Goal: Transaction & Acquisition: Download file/media

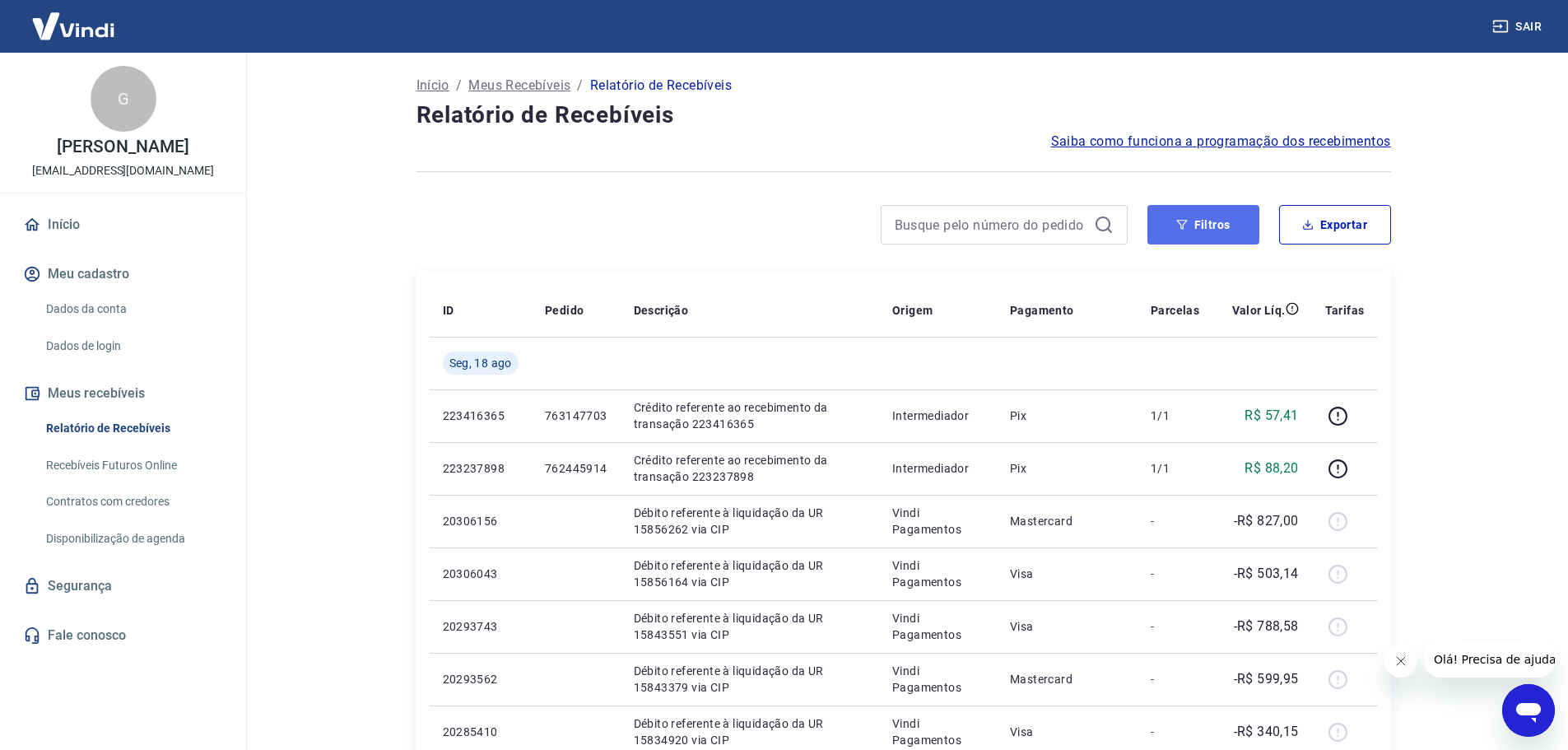
click at [1205, 216] on button "Filtros" at bounding box center [1203, 225] width 112 height 39
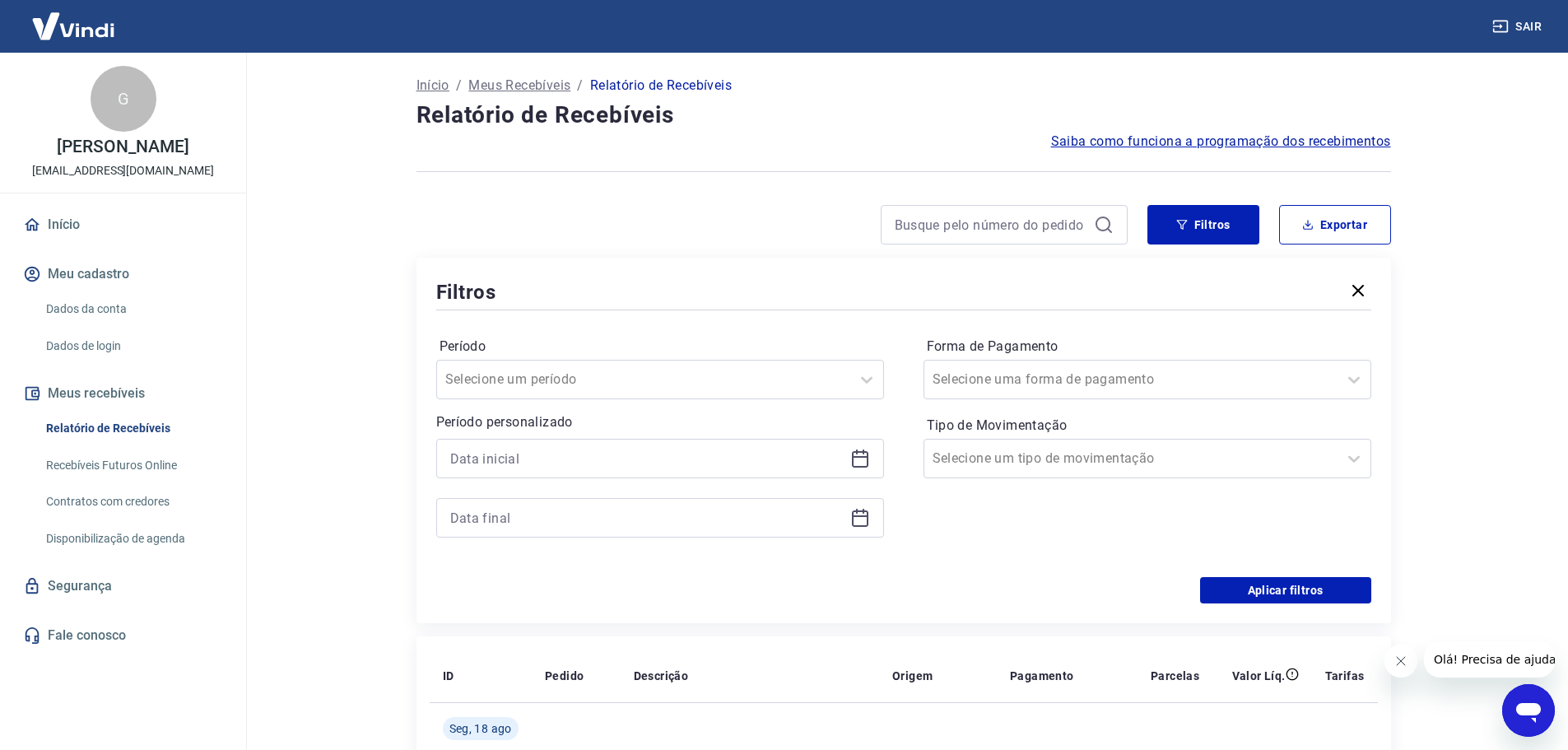
click at [854, 464] on icon at bounding box center [860, 459] width 20 height 20
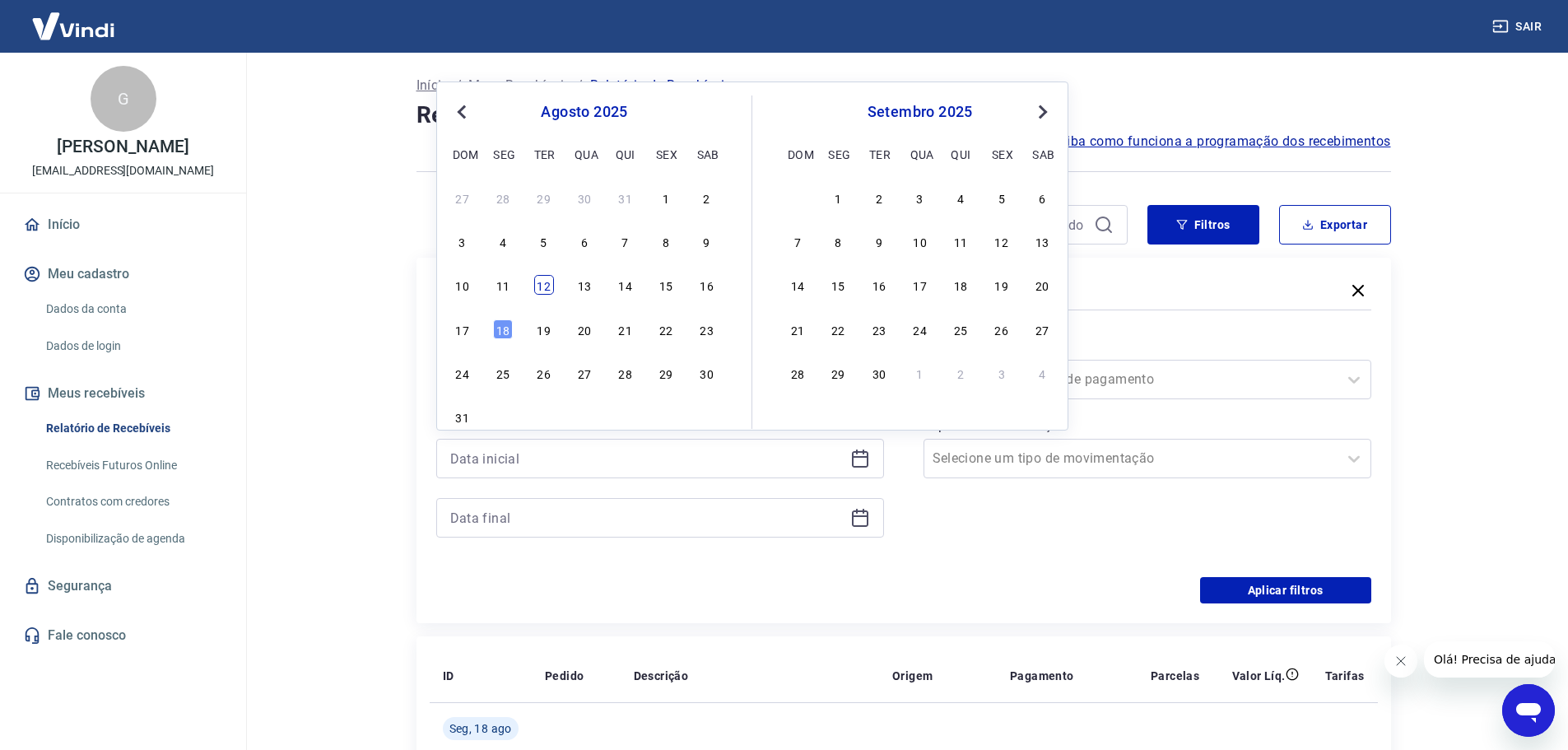
click at [542, 286] on div "12" at bounding box center [544, 285] width 20 height 20
type input "12/08/2025"
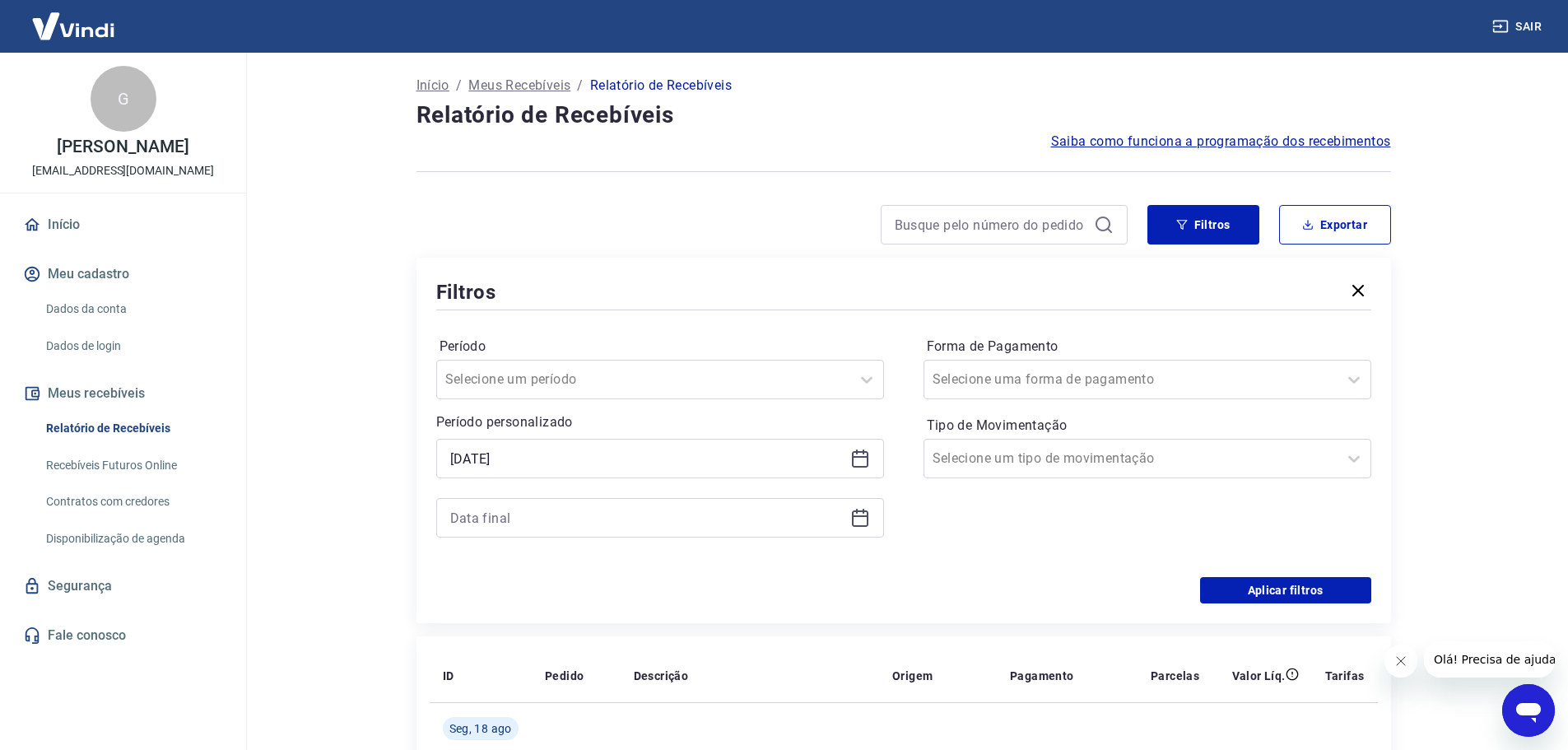
click at [860, 510] on div at bounding box center [660, 517] width 448 height 39
click at [860, 513] on icon at bounding box center [860, 517] width 20 height 20
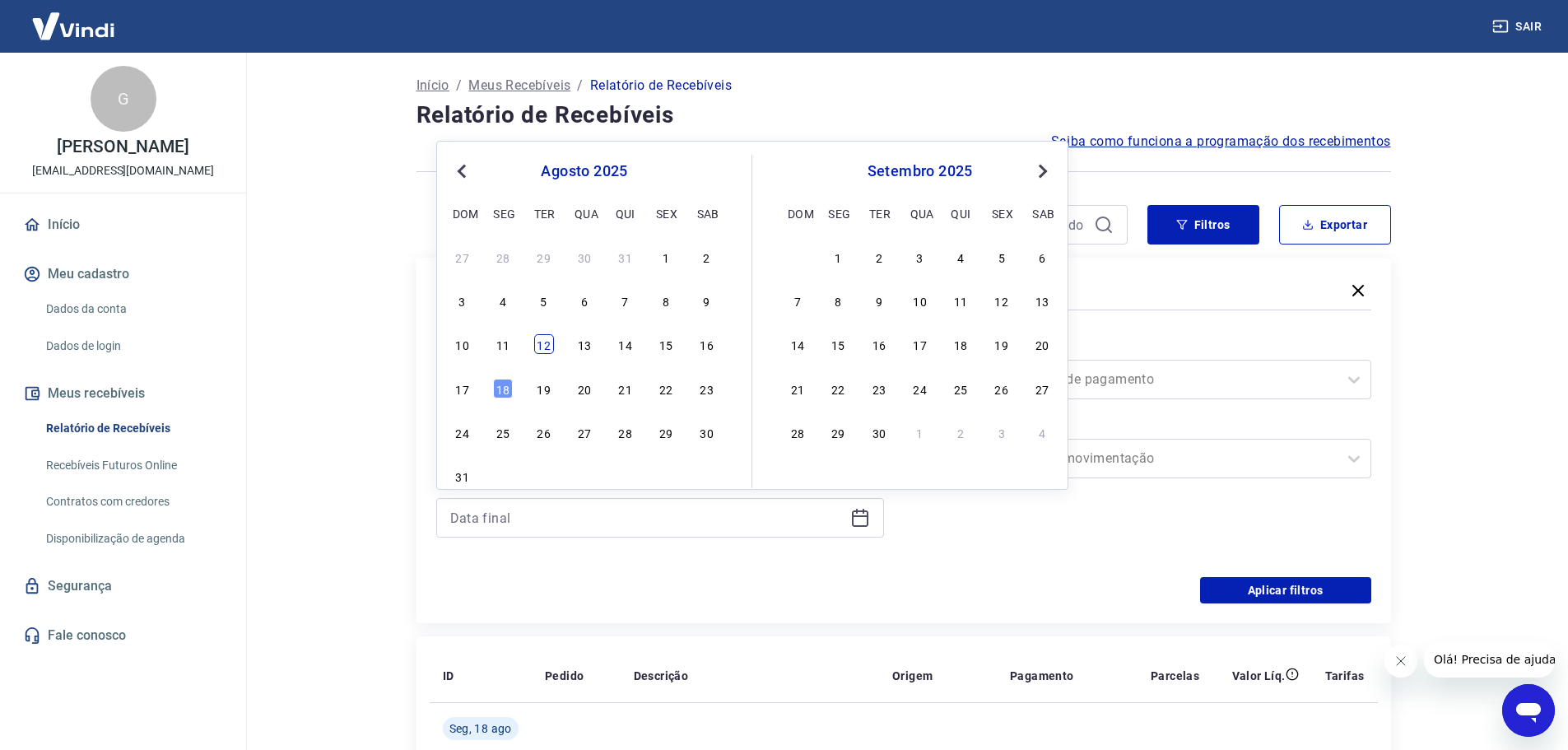
click at [540, 344] on div "12" at bounding box center [544, 344] width 20 height 20
type input "12/08/2025"
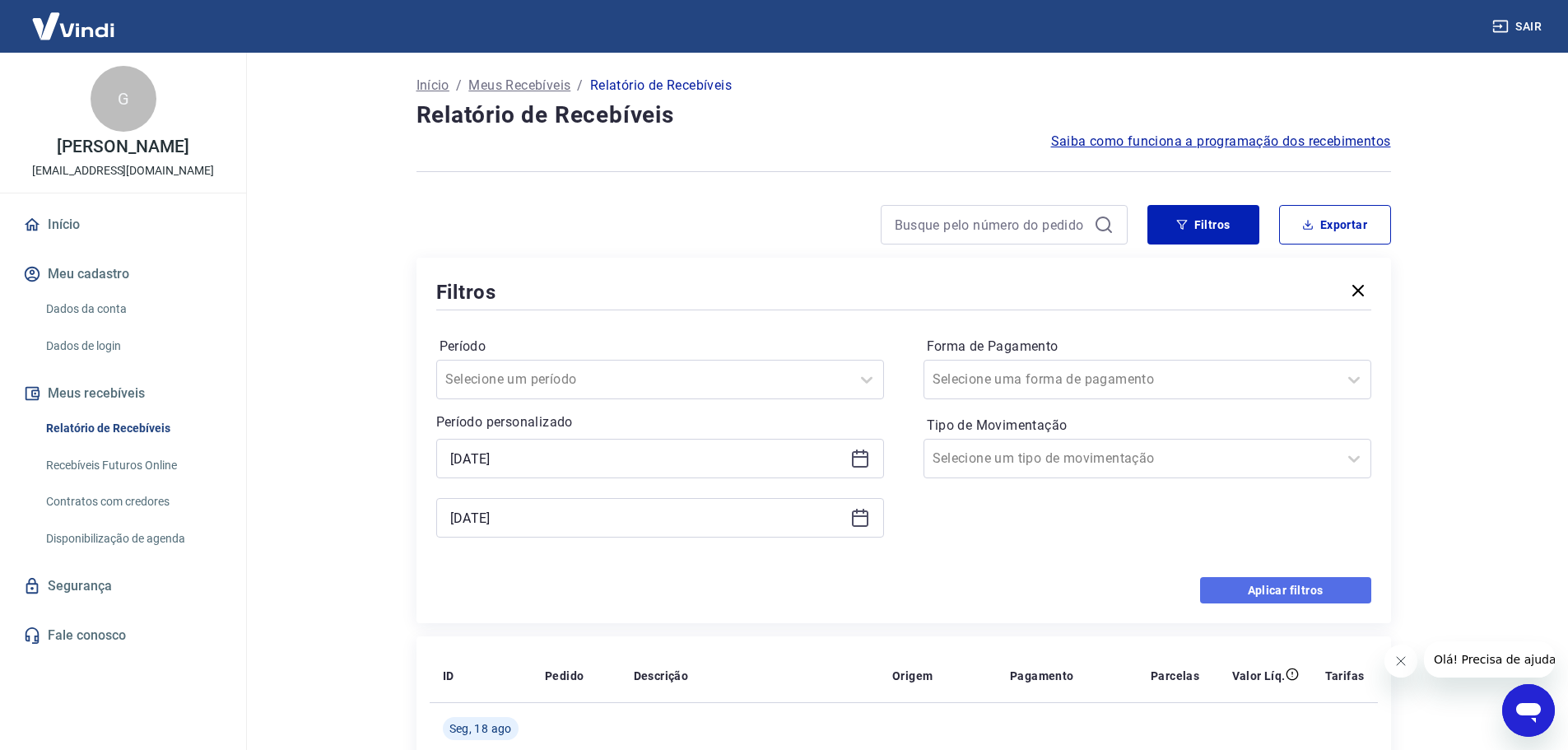
click at [1249, 581] on button "Aplicar filtros" at bounding box center [1285, 590] width 171 height 26
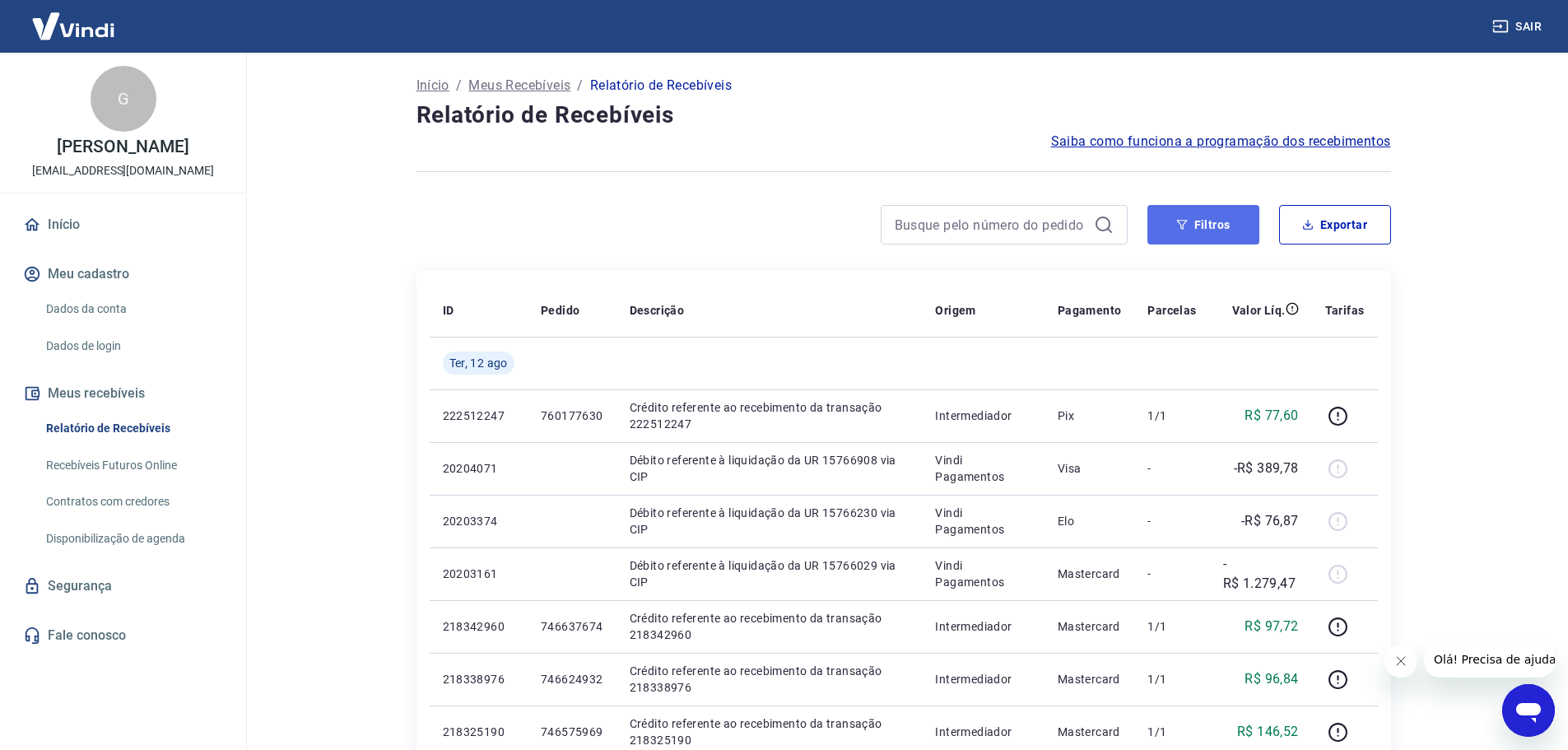
click at [1174, 226] on button "Filtros" at bounding box center [1203, 225] width 112 height 39
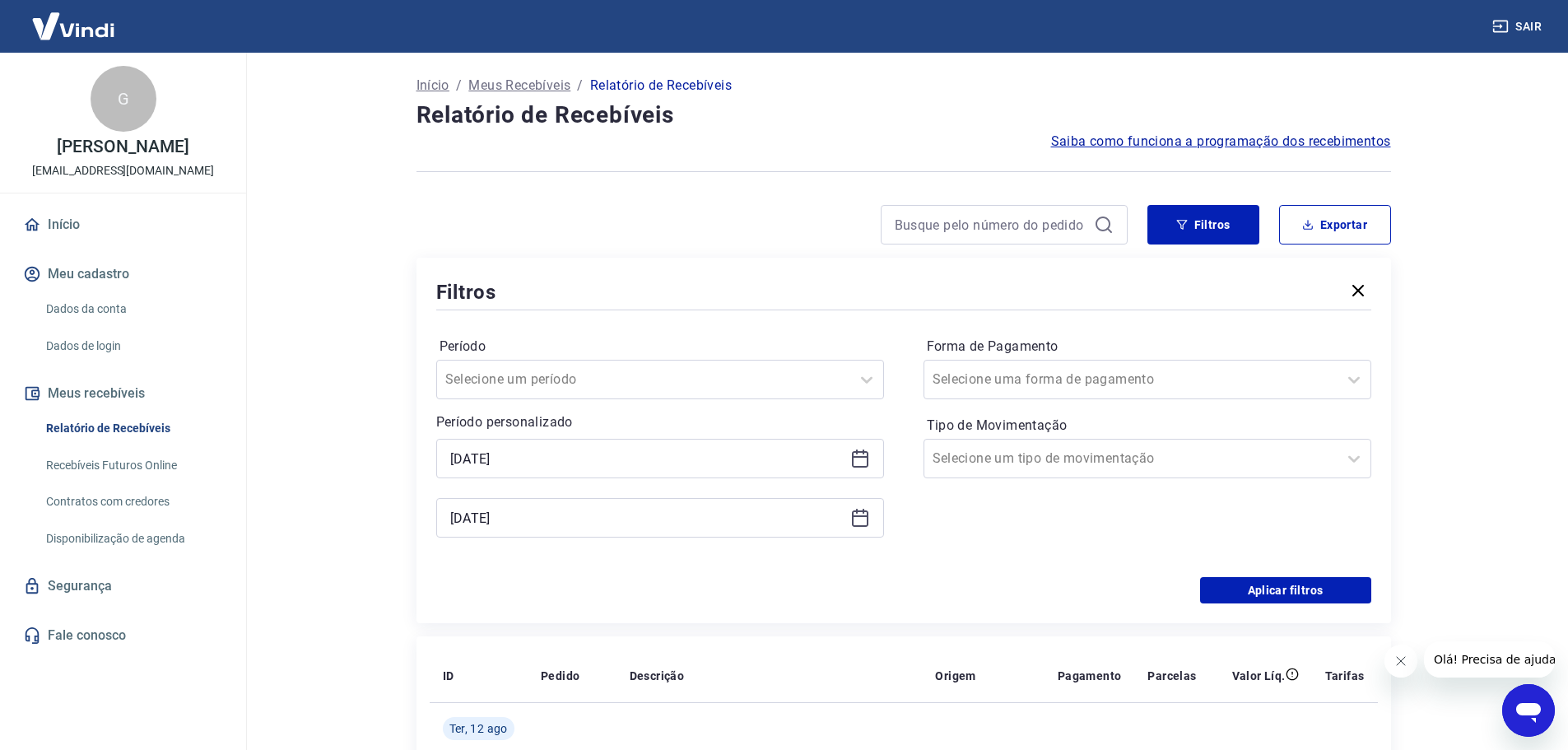
click at [860, 459] on icon at bounding box center [860, 459] width 20 height 20
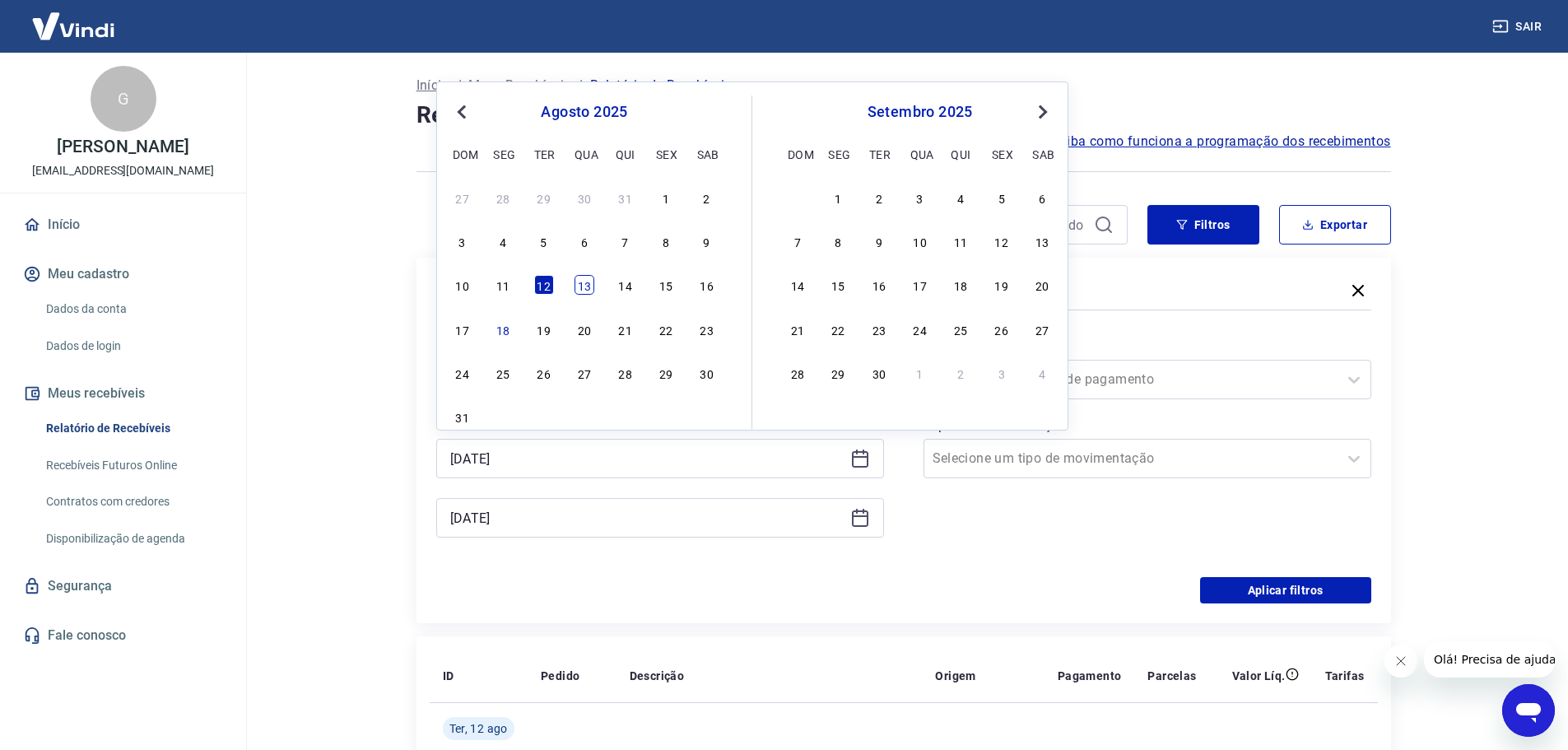
click at [593, 285] on div "13" at bounding box center [584, 285] width 20 height 20
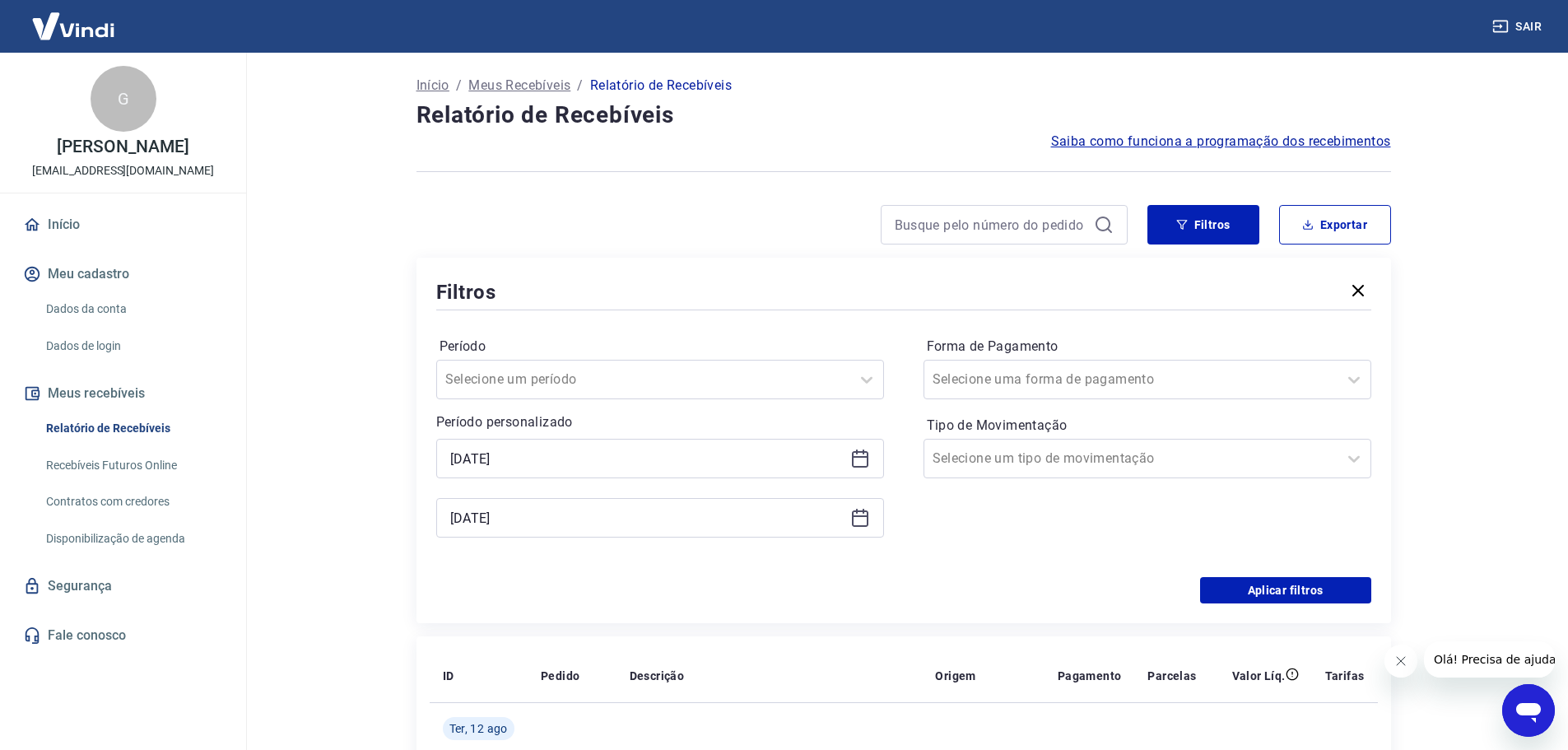
click at [859, 459] on icon at bounding box center [860, 459] width 20 height 20
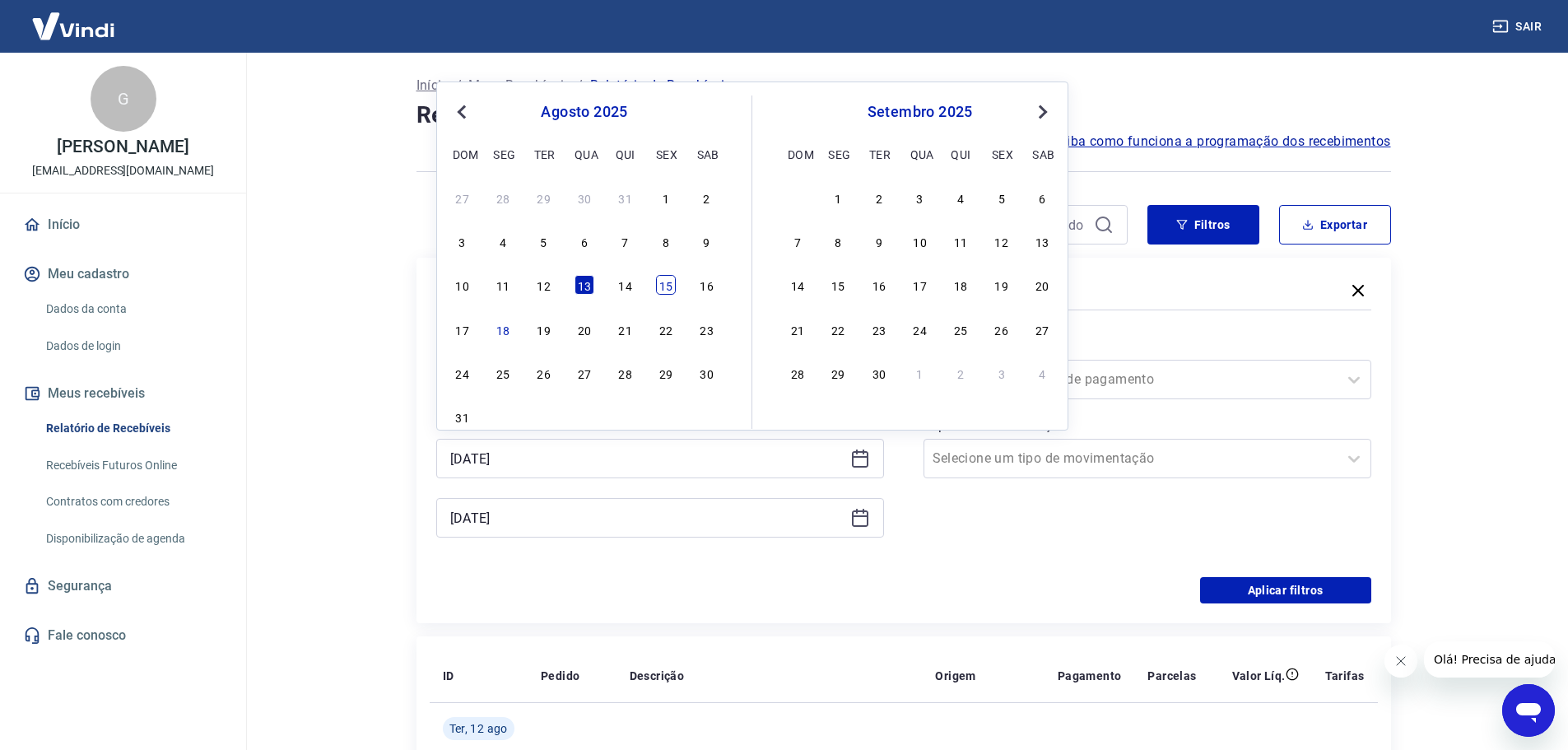
click at [667, 287] on div "15" at bounding box center [666, 285] width 20 height 20
type input "15/08/2025"
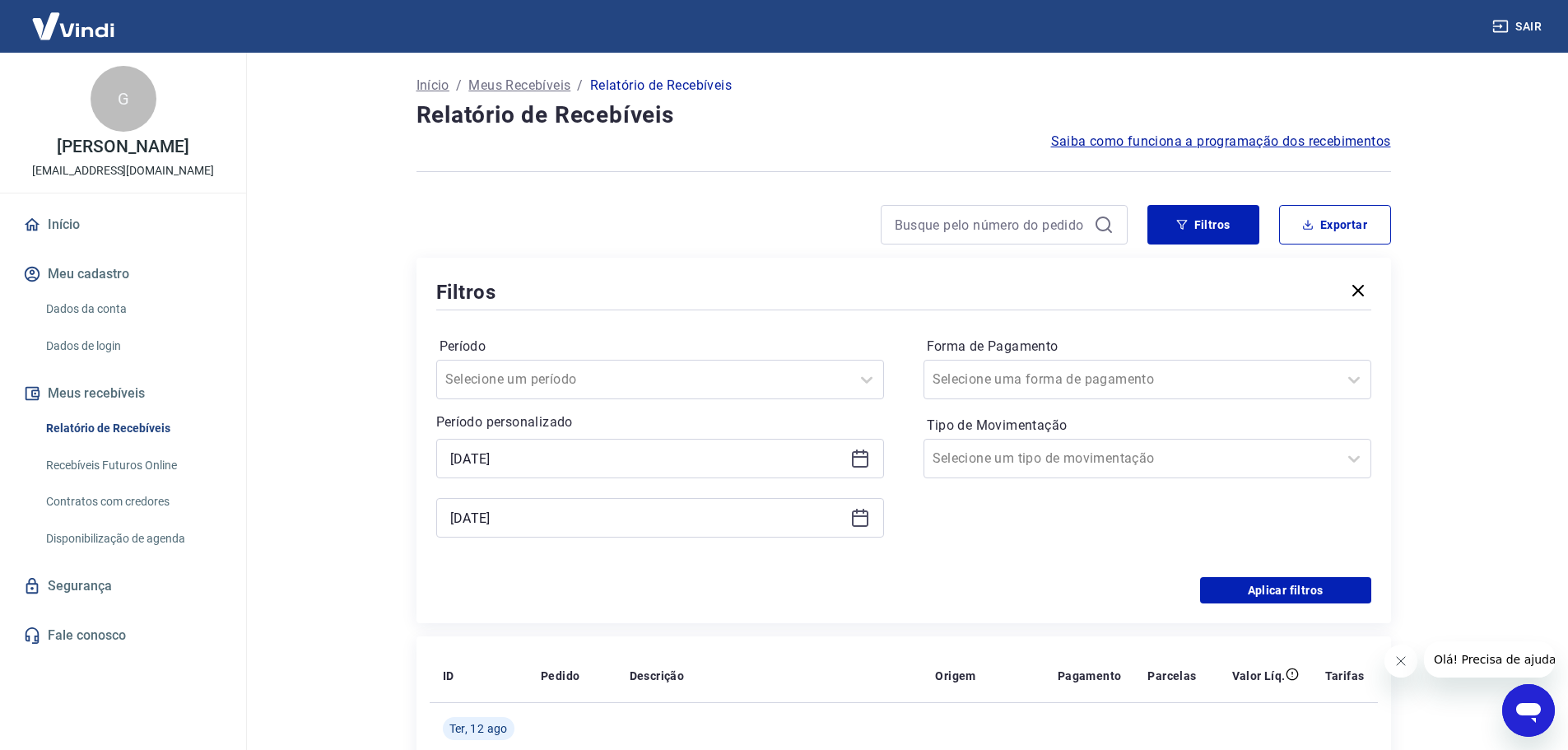
click at [862, 521] on icon at bounding box center [860, 517] width 20 height 20
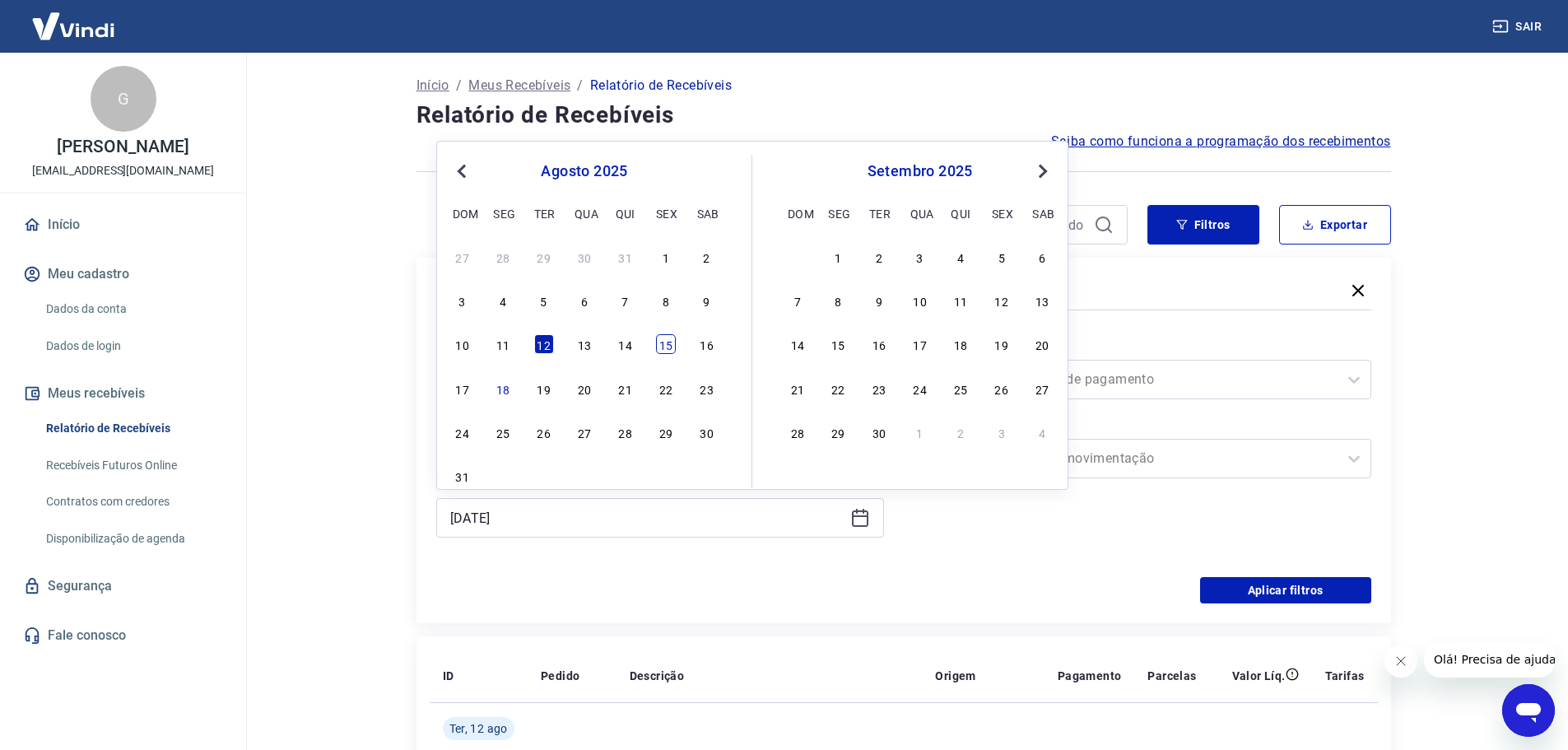
click at [667, 346] on div "15" at bounding box center [666, 344] width 20 height 20
type input "15/08/2025"
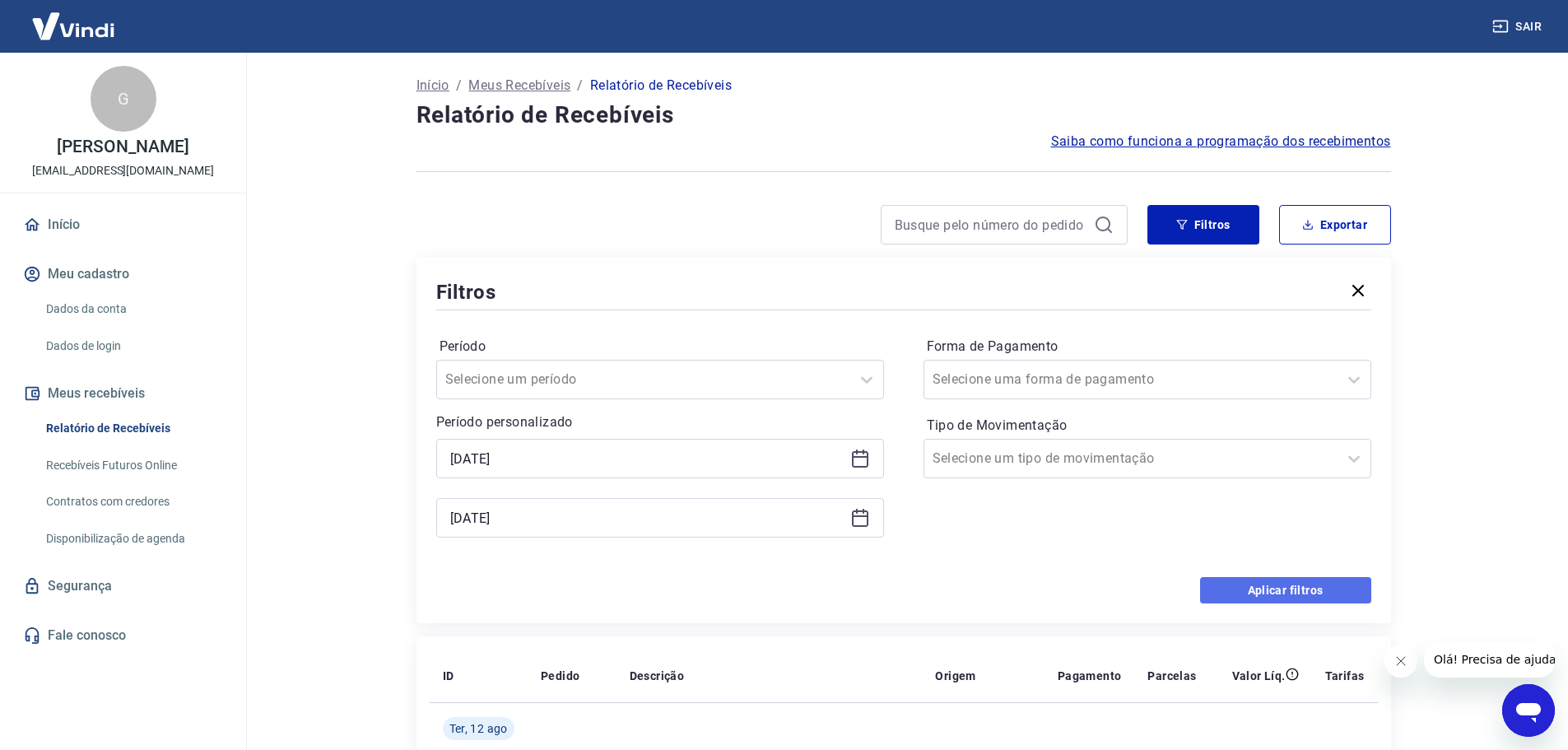
click at [1287, 588] on button "Aplicar filtros" at bounding box center [1285, 590] width 171 height 26
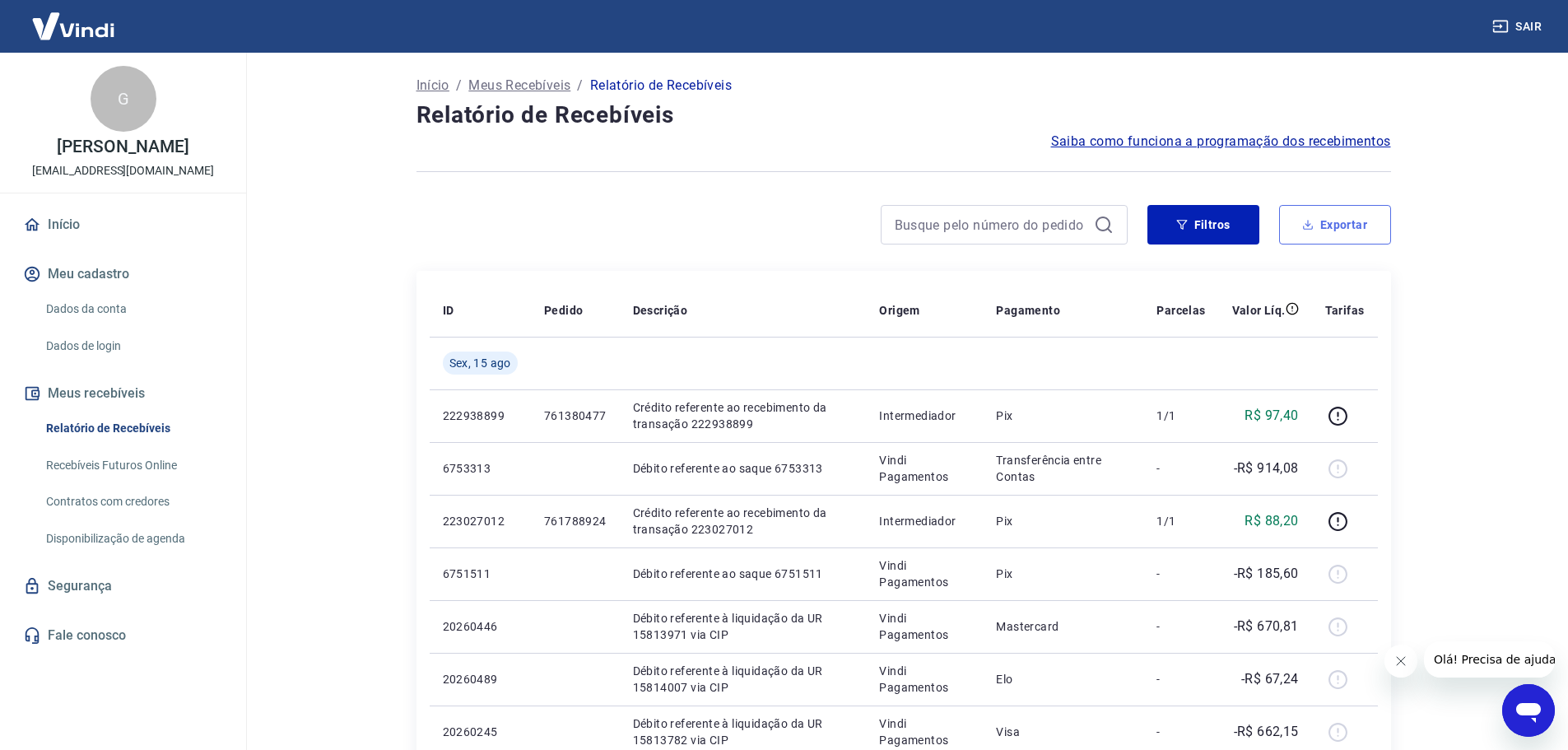
click at [1328, 226] on button "Exportar" at bounding box center [1335, 225] width 112 height 39
type input "15/08/2025"
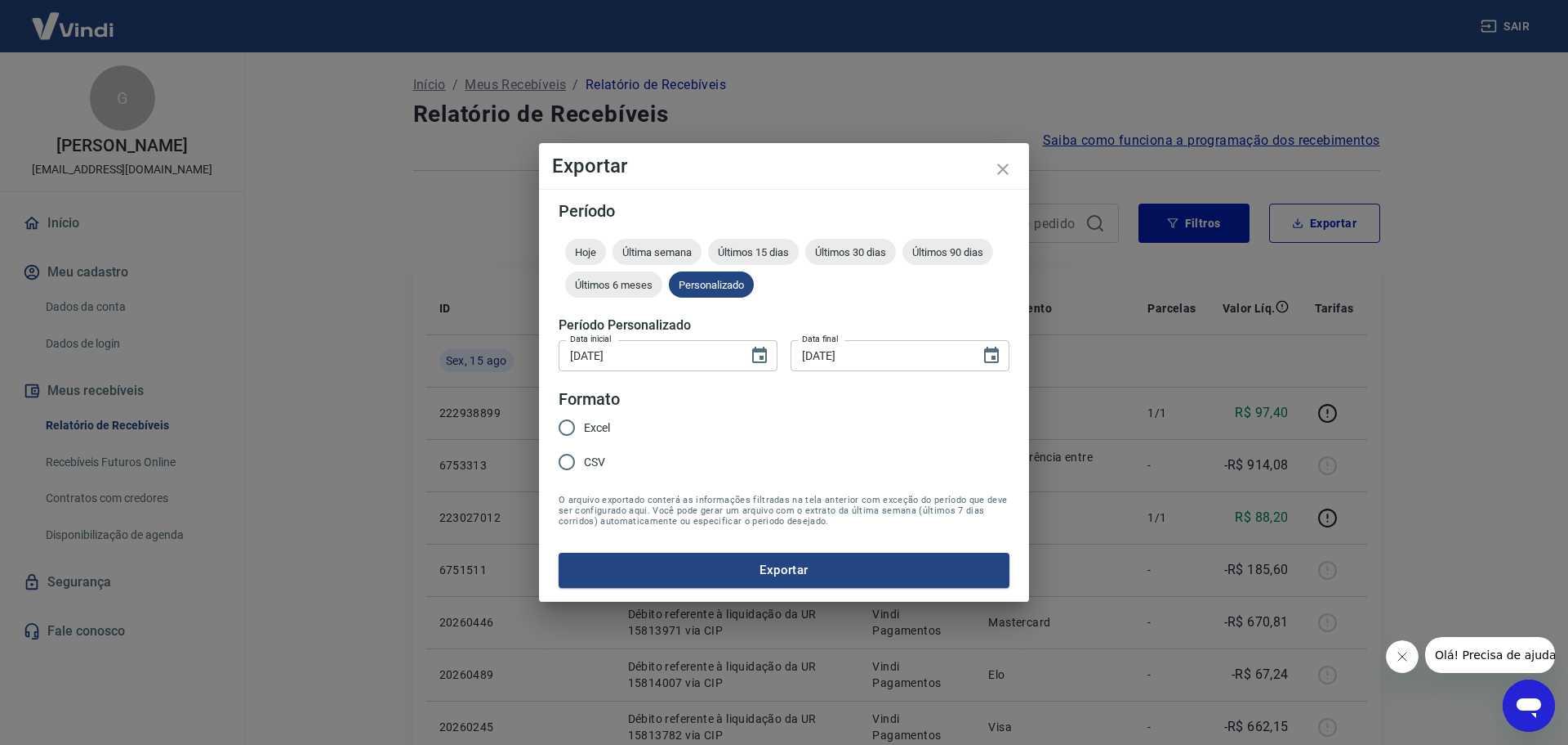
click at [568, 431] on input "Excel" at bounding box center [566, 426] width 34 height 34
radio input "true"
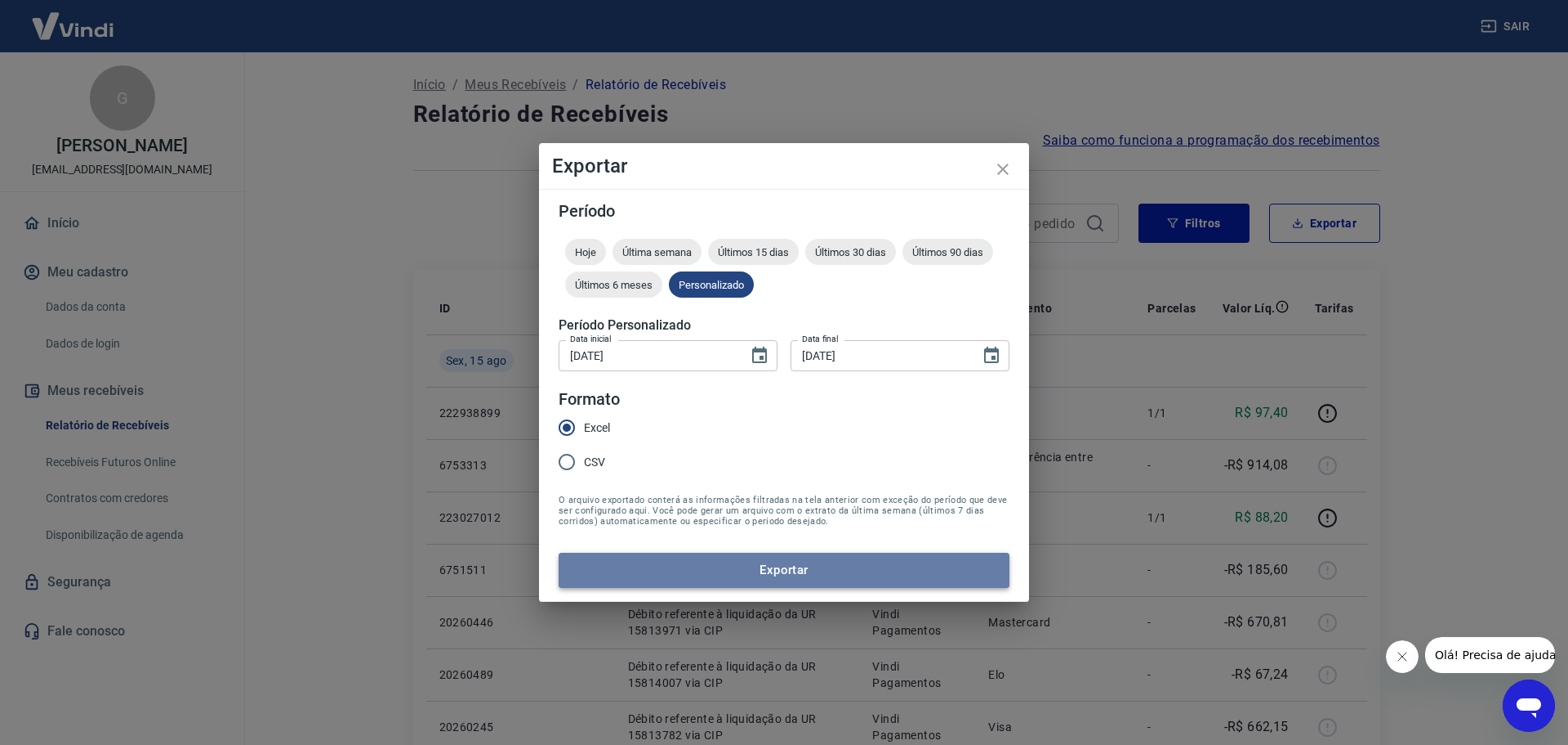
click at [799, 559] on button "Exportar" at bounding box center [784, 569] width 450 height 34
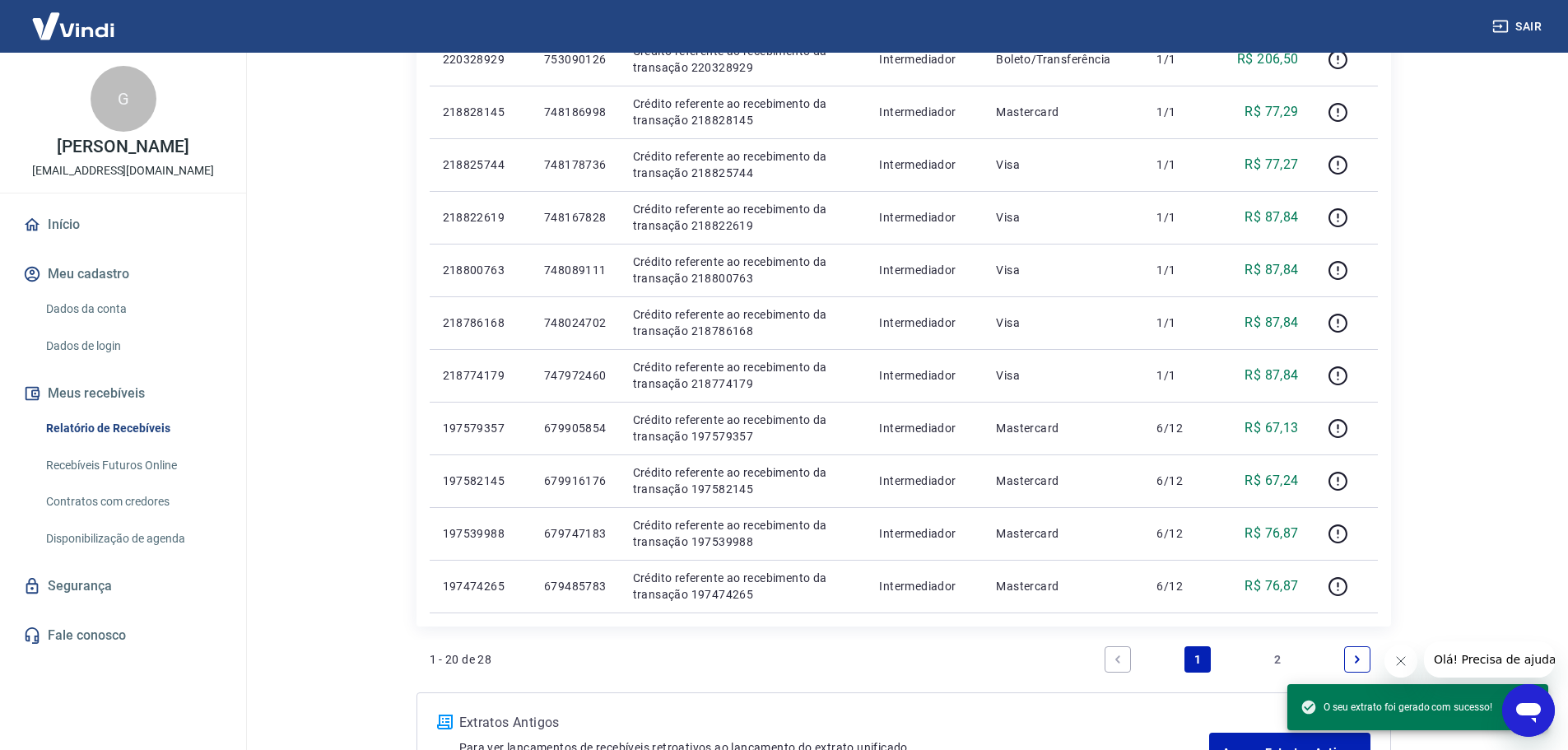
scroll to position [963, 0]
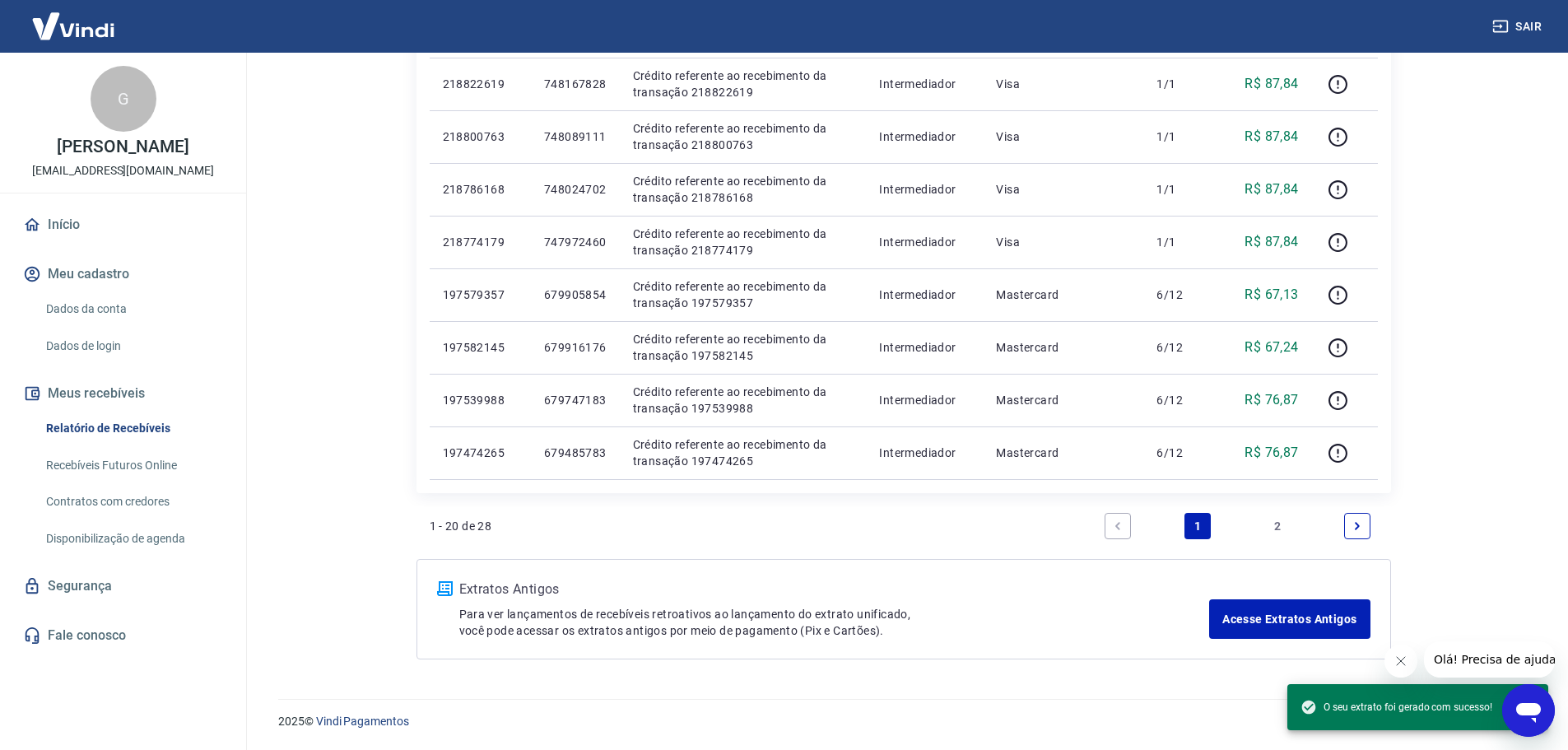
drag, startPoint x: 1574, startPoint y: 169, endPoint x: 60, endPoint y: 19, distance: 1521.4
